Goal: Complete application form

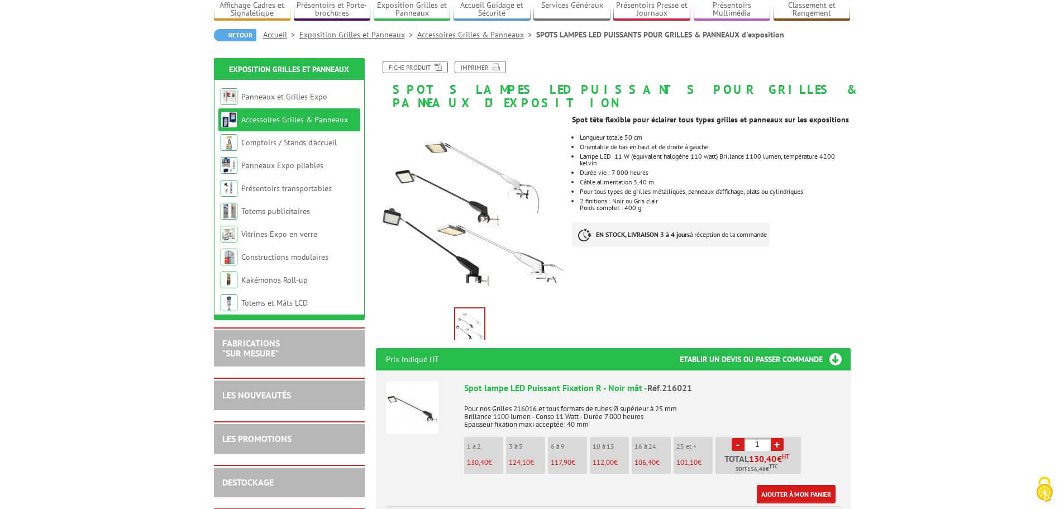
scroll to position [112, 0]
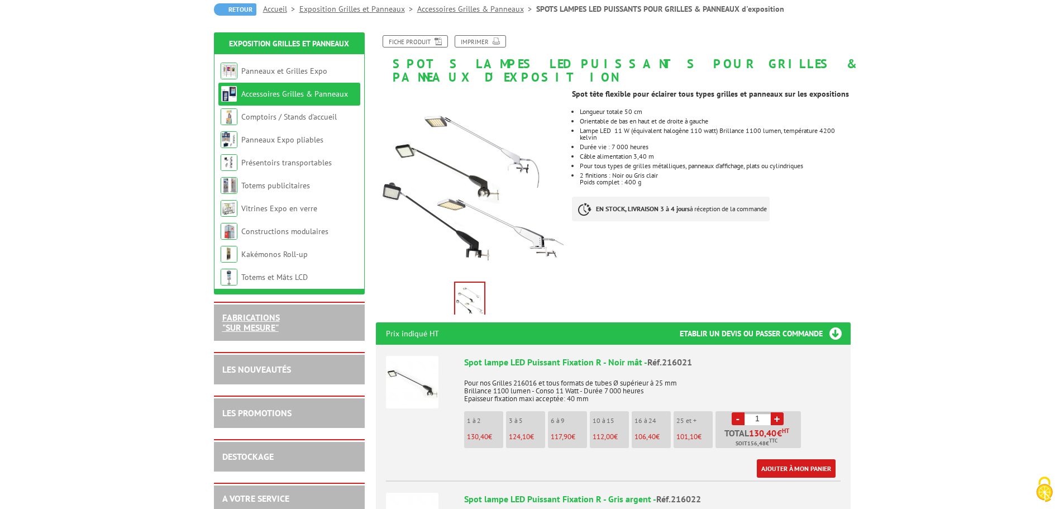
click at [258, 321] on link "FABRICATIONS "Sur Mesure"" at bounding box center [251, 322] width 58 height 21
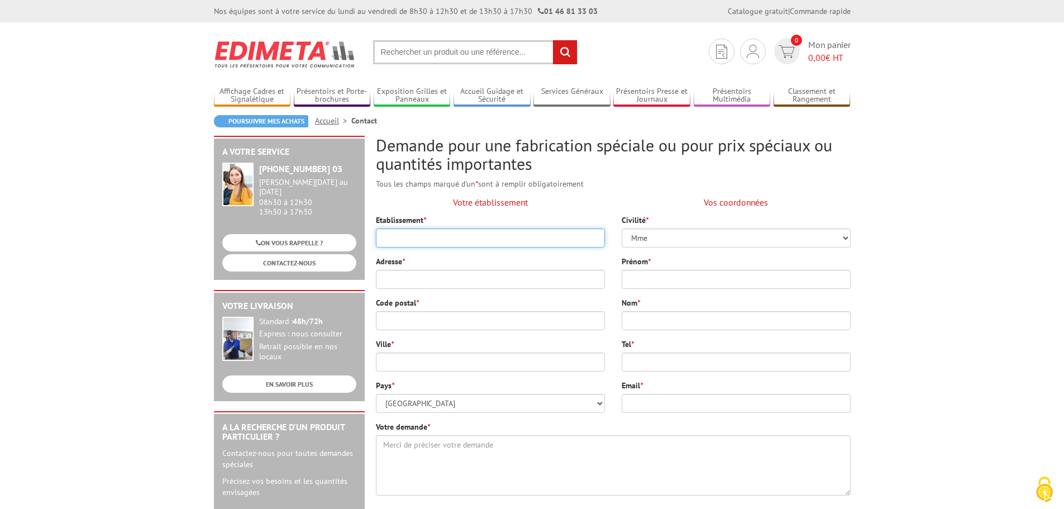
click at [438, 241] on input "Etablissement *" at bounding box center [490, 237] width 229 height 19
click at [428, 242] on input "Pastel à l'Oue'st" at bounding box center [490, 237] width 229 height 19
click at [383, 243] on input "Pastel à l'Ouest" at bounding box center [490, 237] width 229 height 19
type input "Association Pastel à l'Ouest"
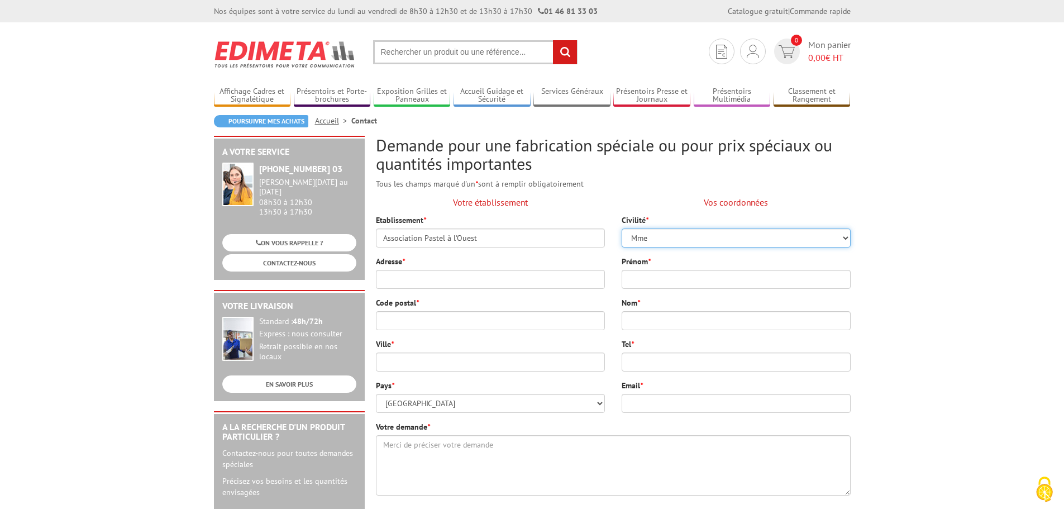
click at [843, 236] on select "Mme Mll M" at bounding box center [736, 237] width 229 height 19
select select "M"
click at [622, 228] on select "Mme Mll M" at bounding box center [736, 237] width 229 height 19
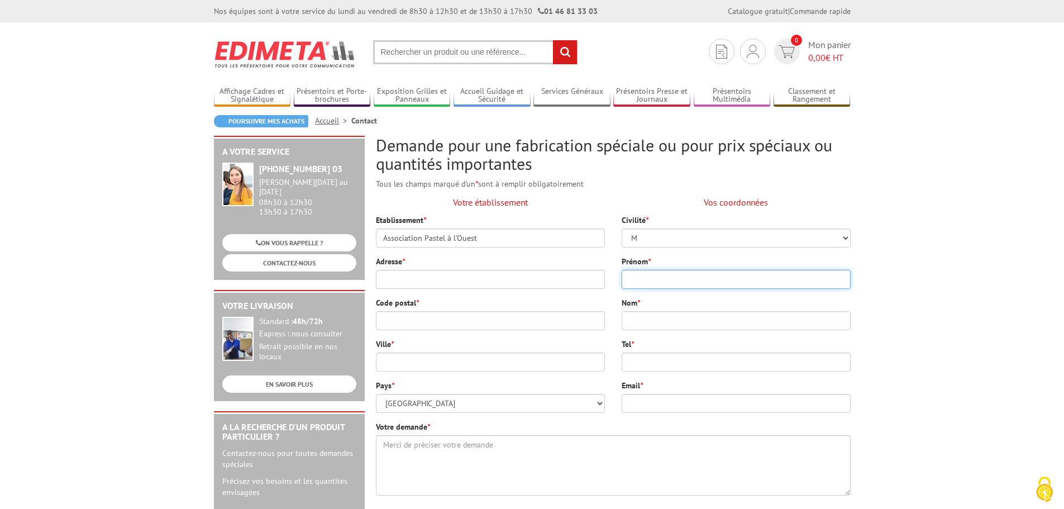
click at [679, 282] on input "Prénom *" at bounding box center [736, 279] width 229 height 19
type input "Philippe"
click at [664, 321] on input "Nom *" at bounding box center [736, 320] width 229 height 19
type input "RENAUD"
click at [660, 358] on input "Tel *" at bounding box center [736, 361] width 229 height 19
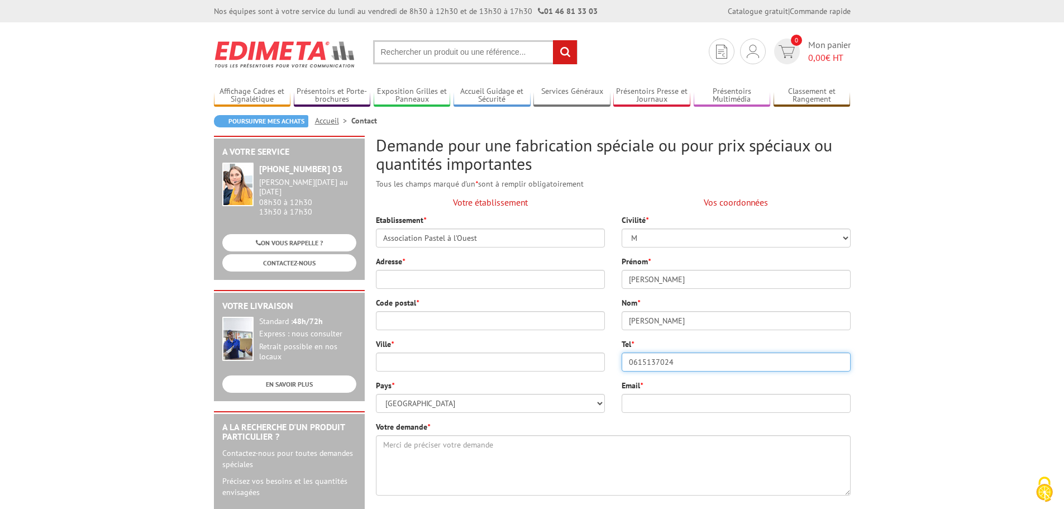
type input "0615137024"
click at [394, 276] on input "Adresse *" at bounding box center [490, 279] width 229 height 19
type input "103 Villenuve"
click at [402, 314] on input "Code postal *" at bounding box center [490, 320] width 229 height 19
type input "85150"
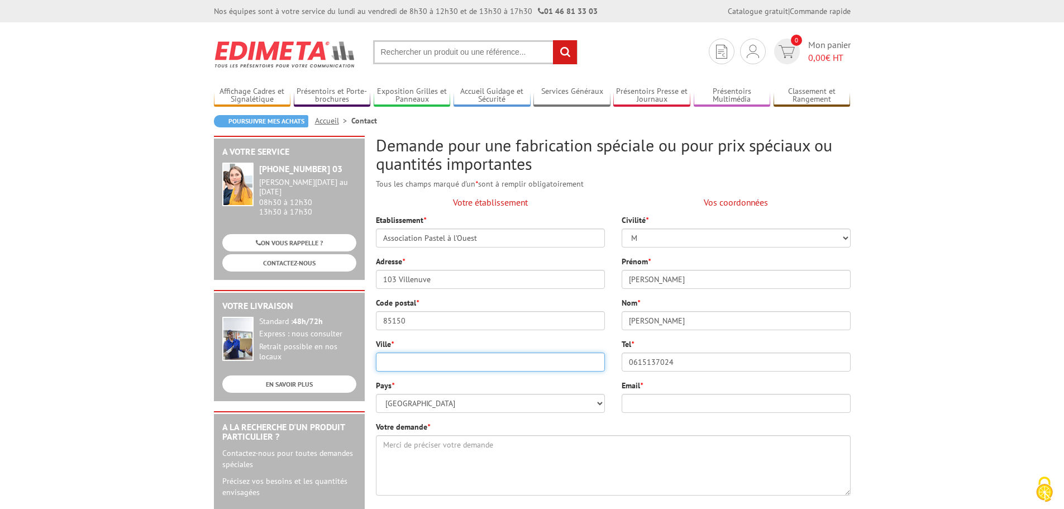
click at [397, 356] on input "Ville *" at bounding box center [490, 361] width 229 height 19
type input "LANDERONDE"
click at [639, 400] on input "Email *" at bounding box center [736, 403] width 229 height 19
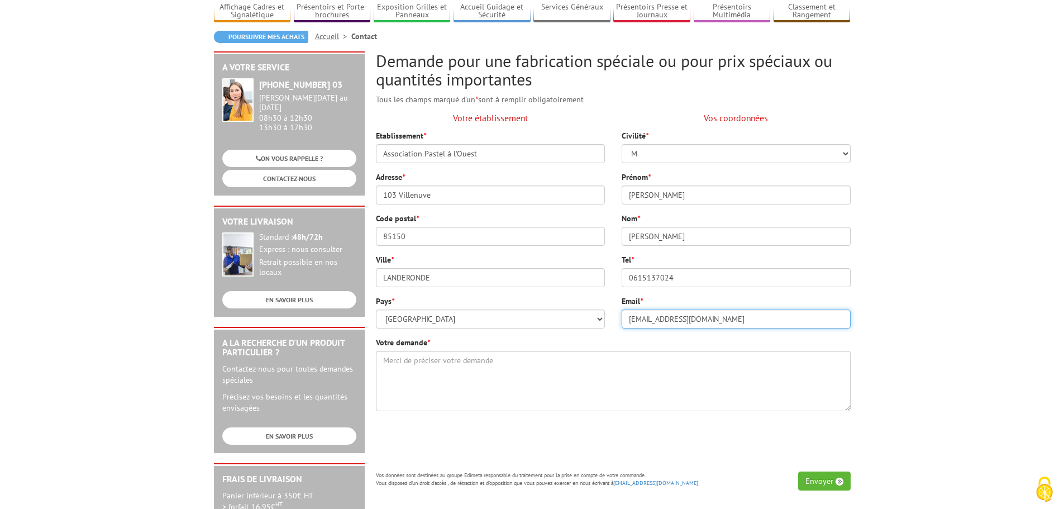
scroll to position [112, 0]
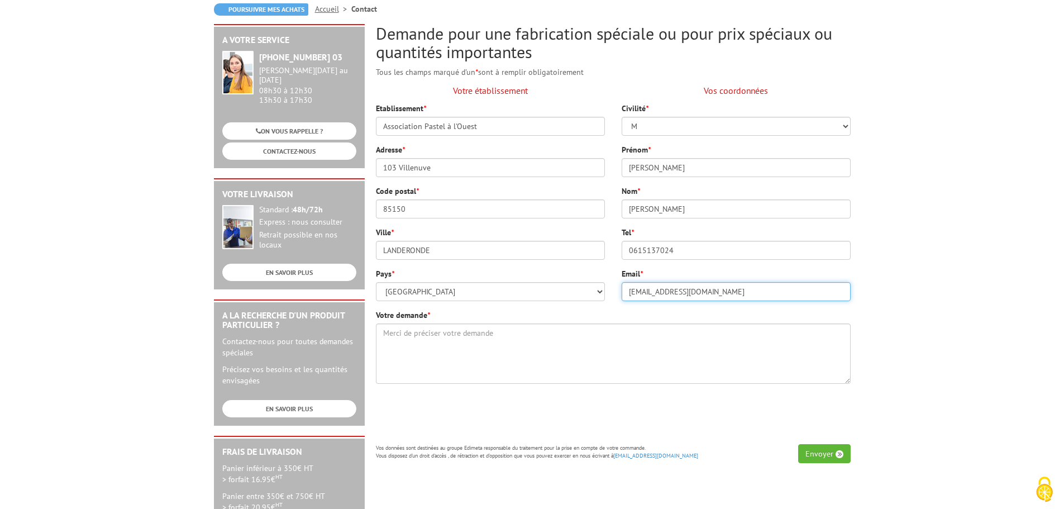
type input "pastelalouest@gmail.com"
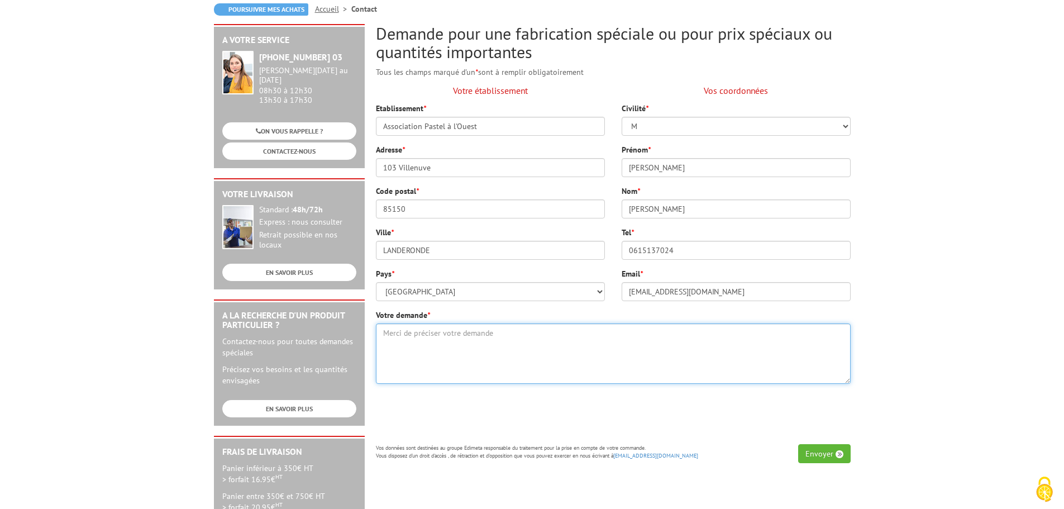
click at [383, 336] on textarea "Votre demande *" at bounding box center [613, 353] width 475 height 60
click at [382, 349] on textarea "Bonjour, Avez-vous des photos de mise en situation ?" at bounding box center [613, 353] width 475 height 60
click at [566, 354] on textarea "Bonjour, Nous serions intéressés par les spots lampes led pour grille expo (réf…" at bounding box center [613, 353] width 475 height 60
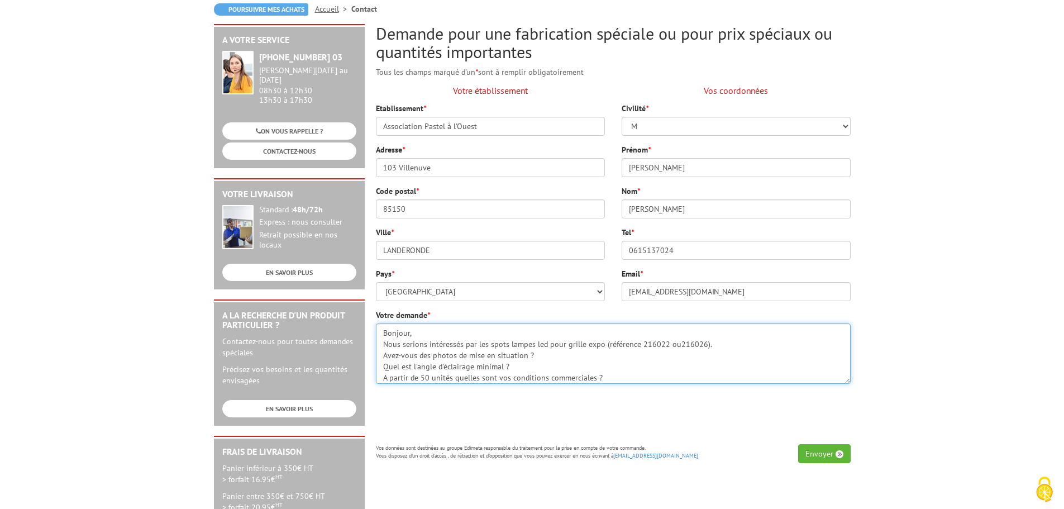
scroll to position [11, 0]
click at [550, 346] on textarea "Bonjour, Nous serions intéressés par les spots lampes led pour grille expo (réf…" at bounding box center [613, 353] width 475 height 60
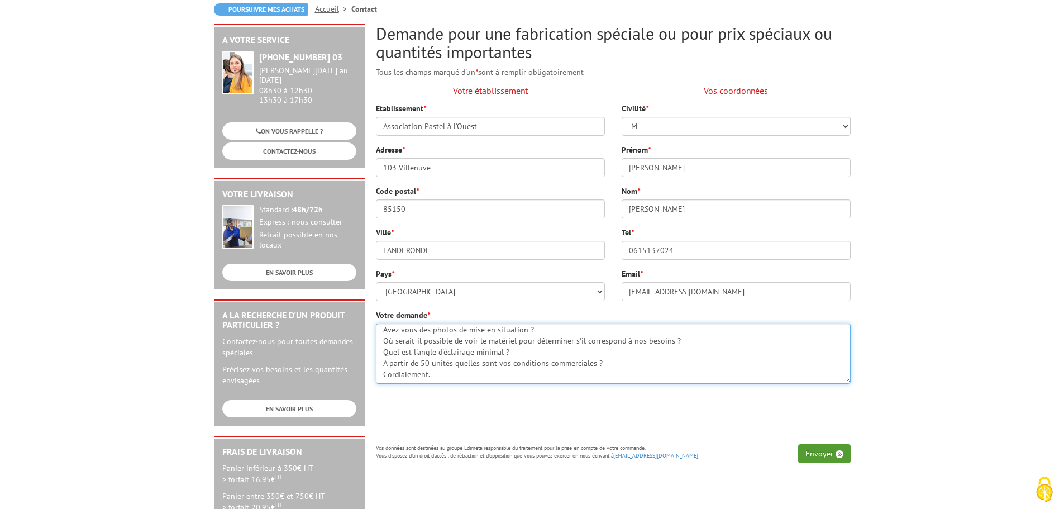
type textarea "Bonjour, Nous serions intéressés par les spots lampes led pour grille expo (réf…"
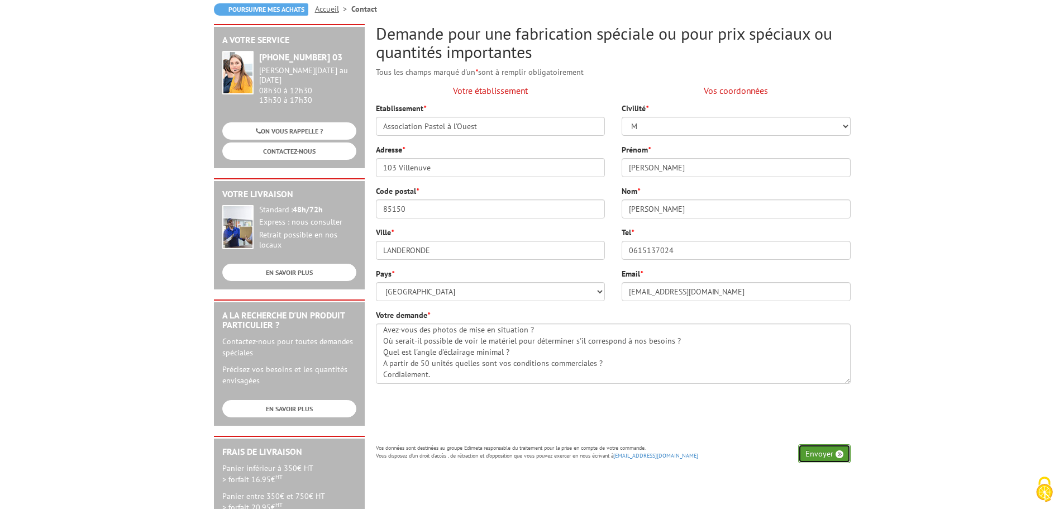
click at [822, 451] on button "Envoyer" at bounding box center [824, 453] width 52 height 19
